Goal: Find specific page/section: Find specific page/section

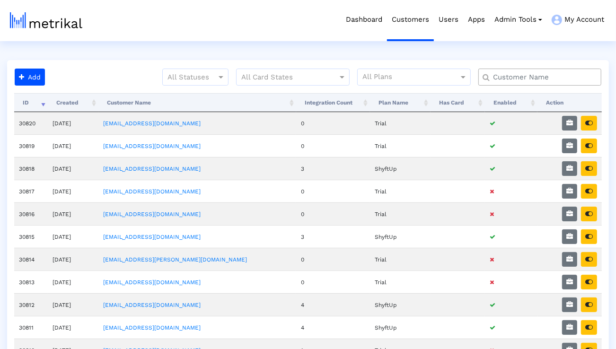
click at [546, 76] on input "text" at bounding box center [541, 77] width 111 height 10
type input "elevate"
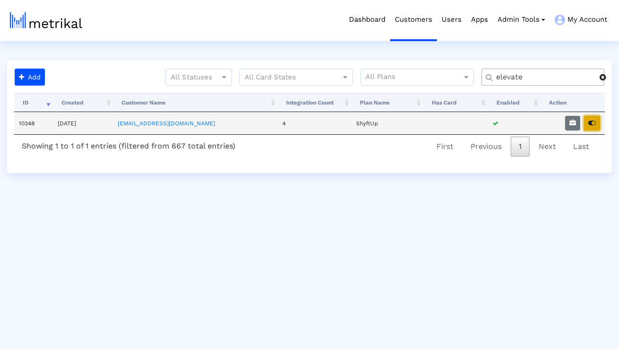
click at [595, 128] on button "button" at bounding box center [592, 123] width 16 height 15
